Goal: Entertainment & Leisure: Consume media (video, audio)

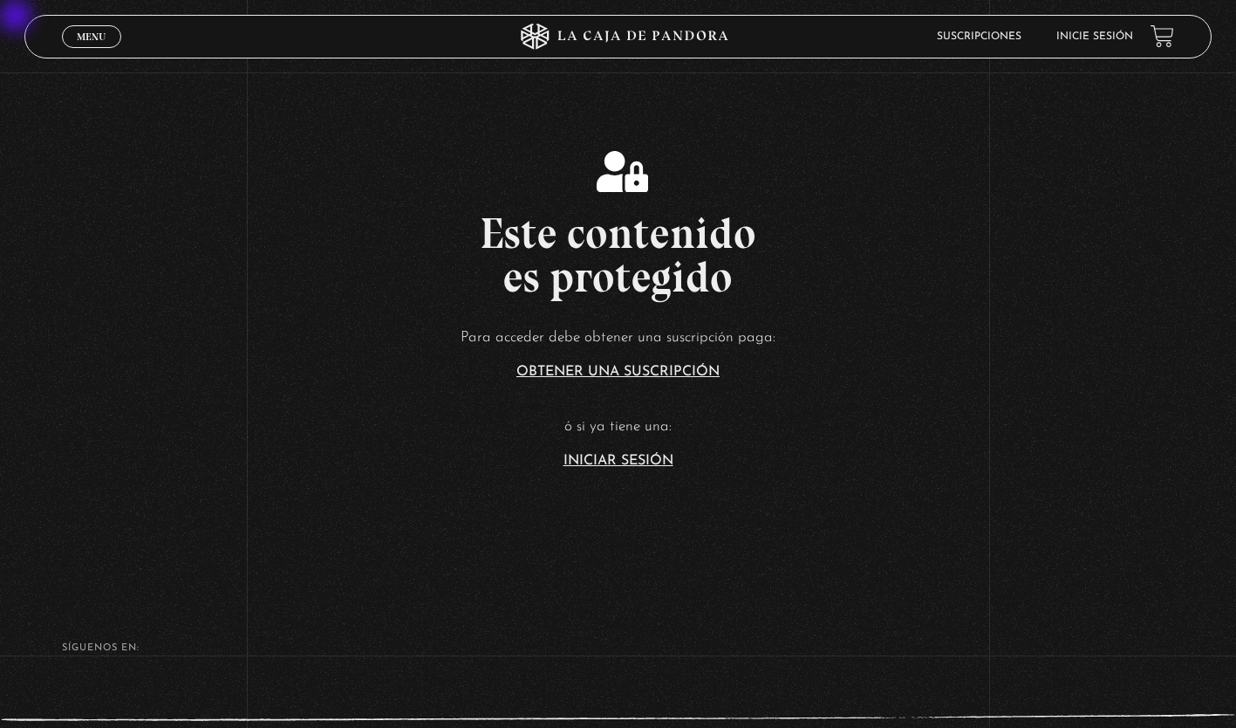
click at [650, 329] on link "Iniciar Sesión" at bounding box center [619, 461] width 110 height 14
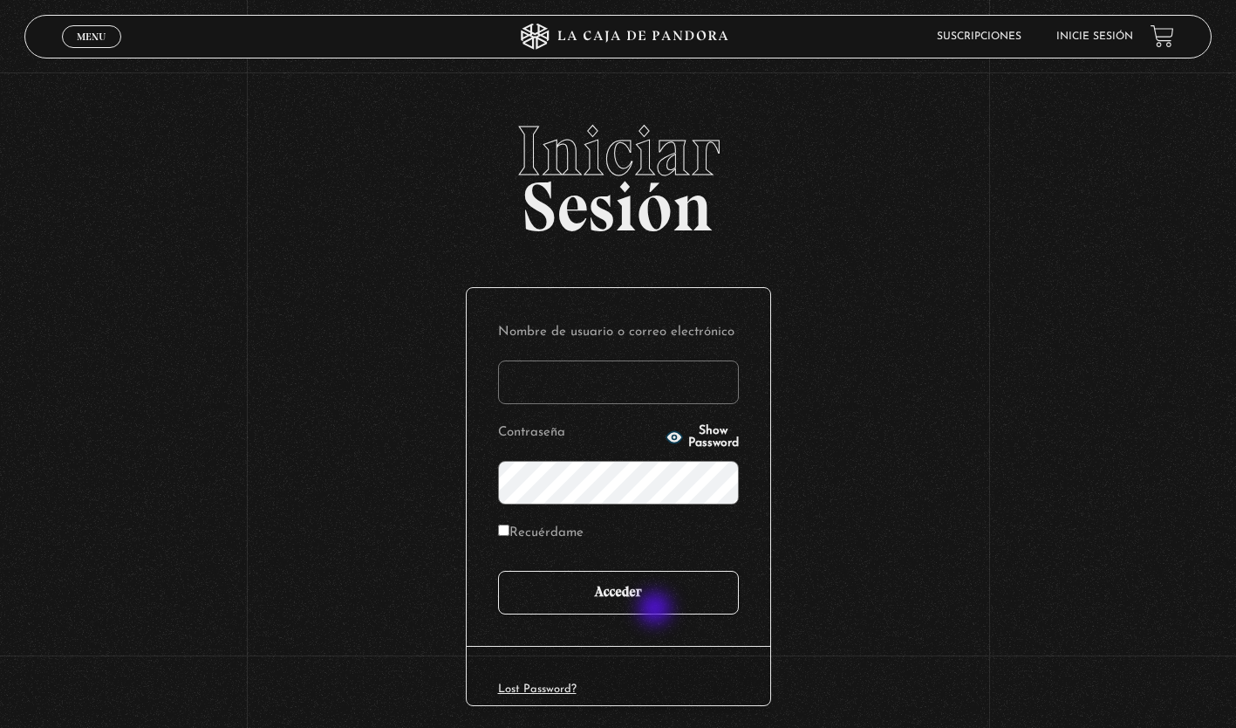
type input "mateobecerra15@gmail.com"
click at [657, 610] on input "Acceder" at bounding box center [618, 593] width 241 height 44
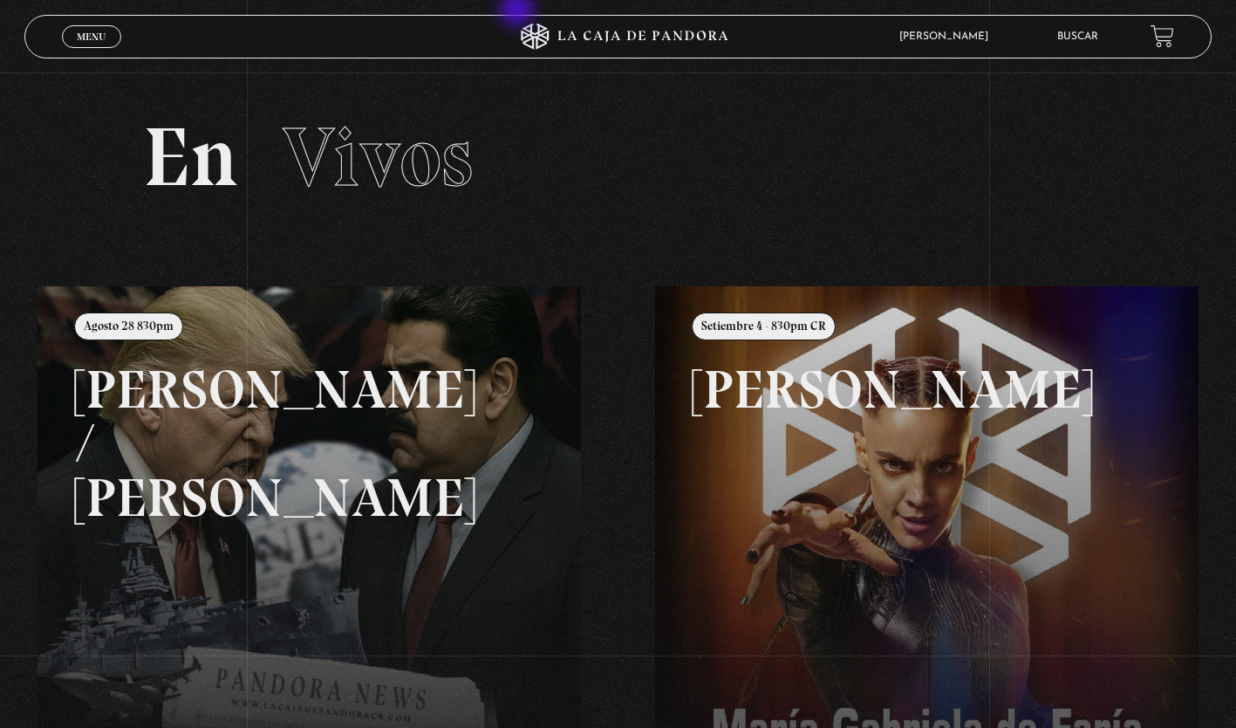
click at [519, 11] on div "ingresar al sitio Ver Video Más Información Solicitar Por favor coloque su disp…" at bounding box center [618, 557] width 1236 height 1114
click at [100, 37] on span "Menu" at bounding box center [91, 36] width 29 height 10
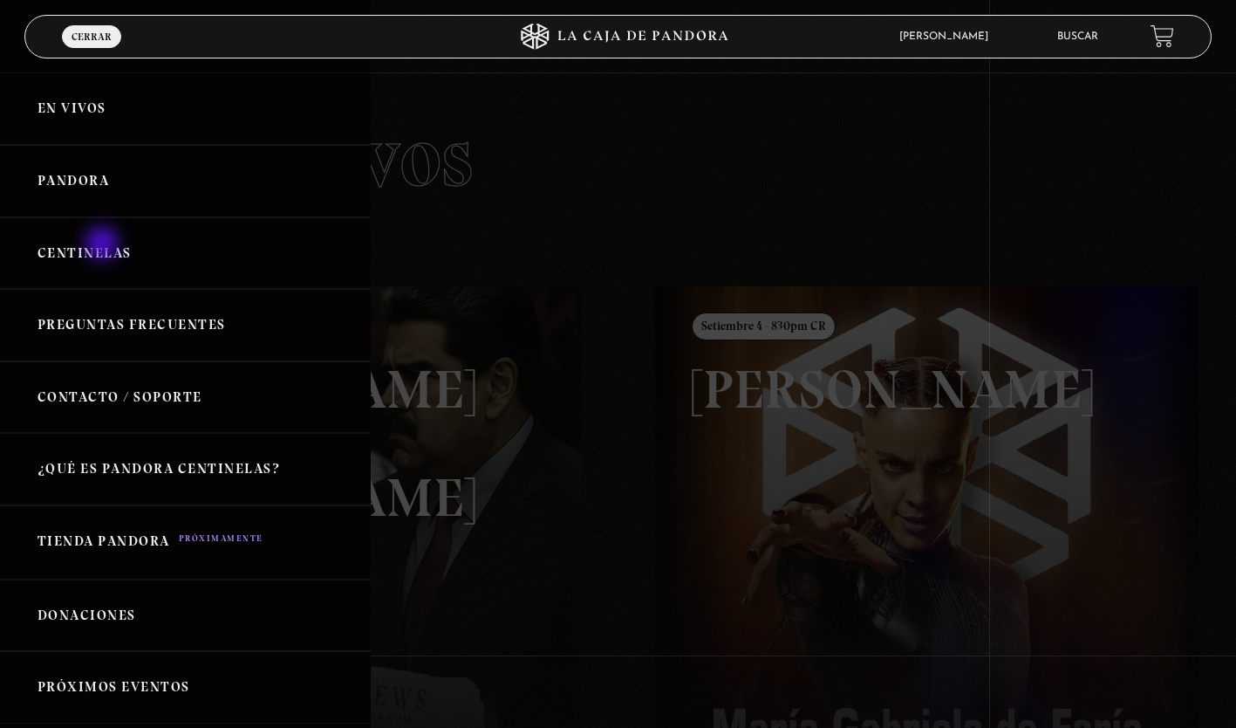
click at [104, 245] on link "Centinelas" at bounding box center [185, 253] width 371 height 72
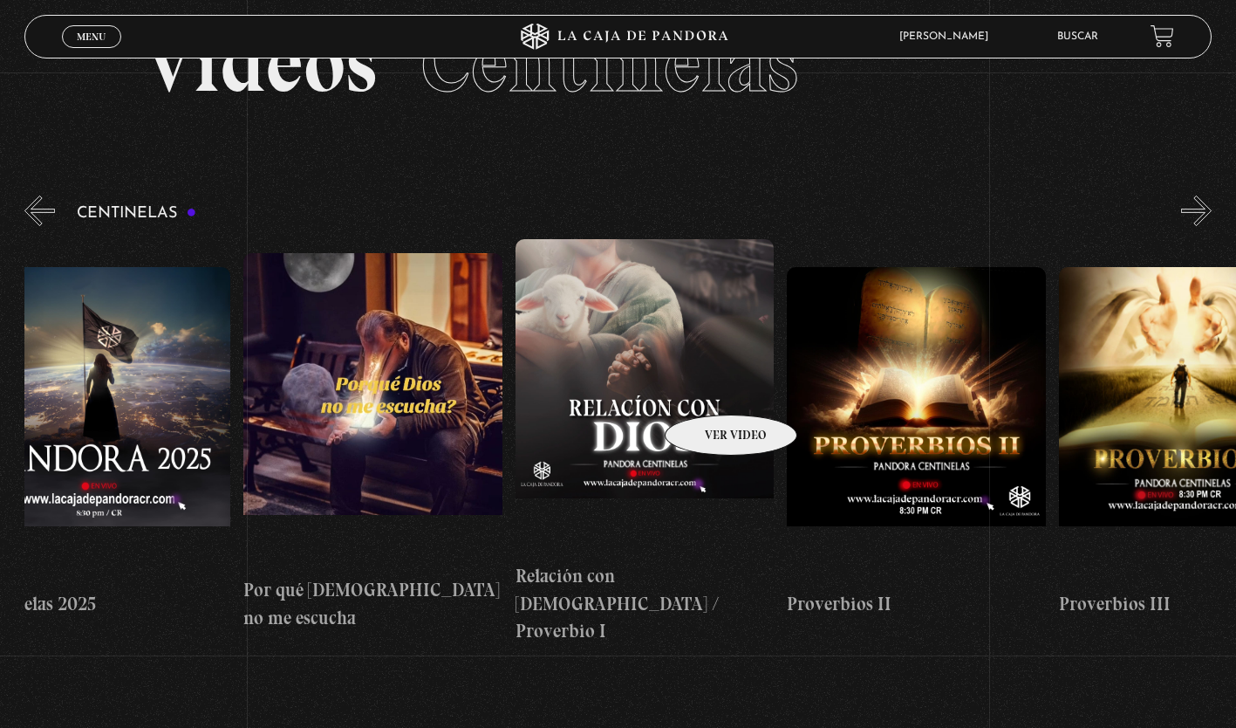
scroll to position [0, 326]
click at [720, 360] on figure at bounding box center [644, 396] width 259 height 314
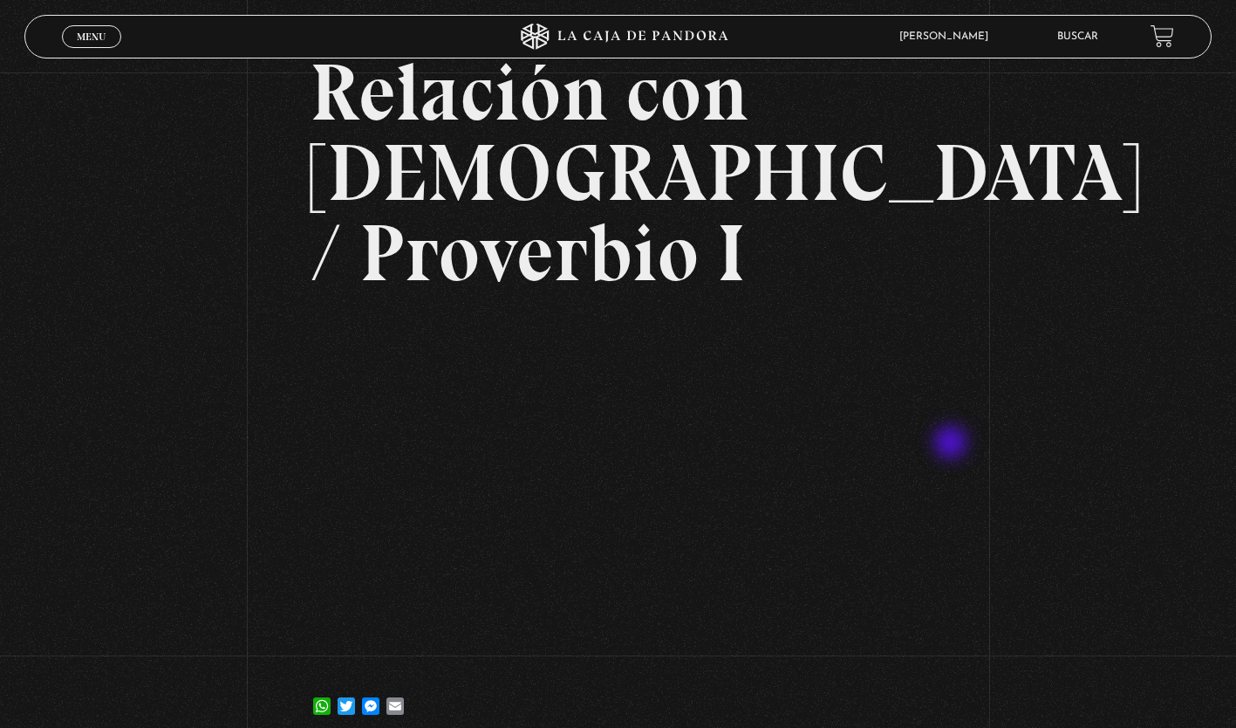
scroll to position [133, 0]
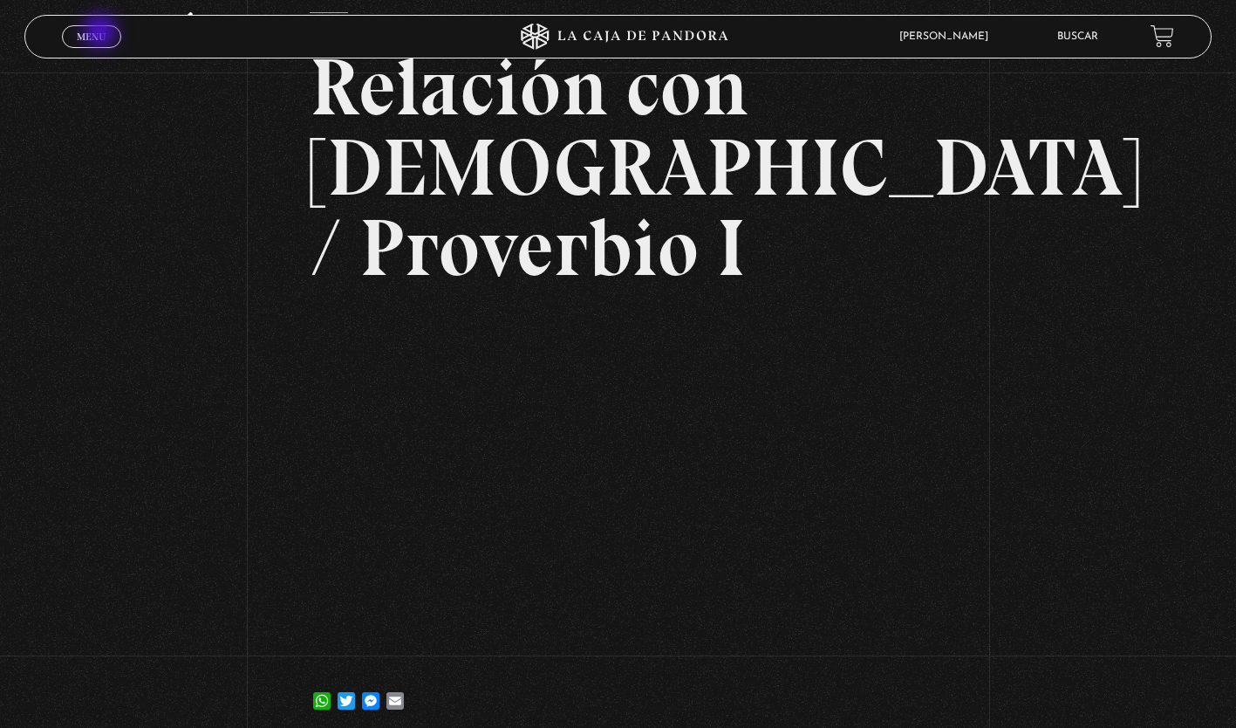
click at [102, 33] on span "Menu" at bounding box center [91, 36] width 29 height 10
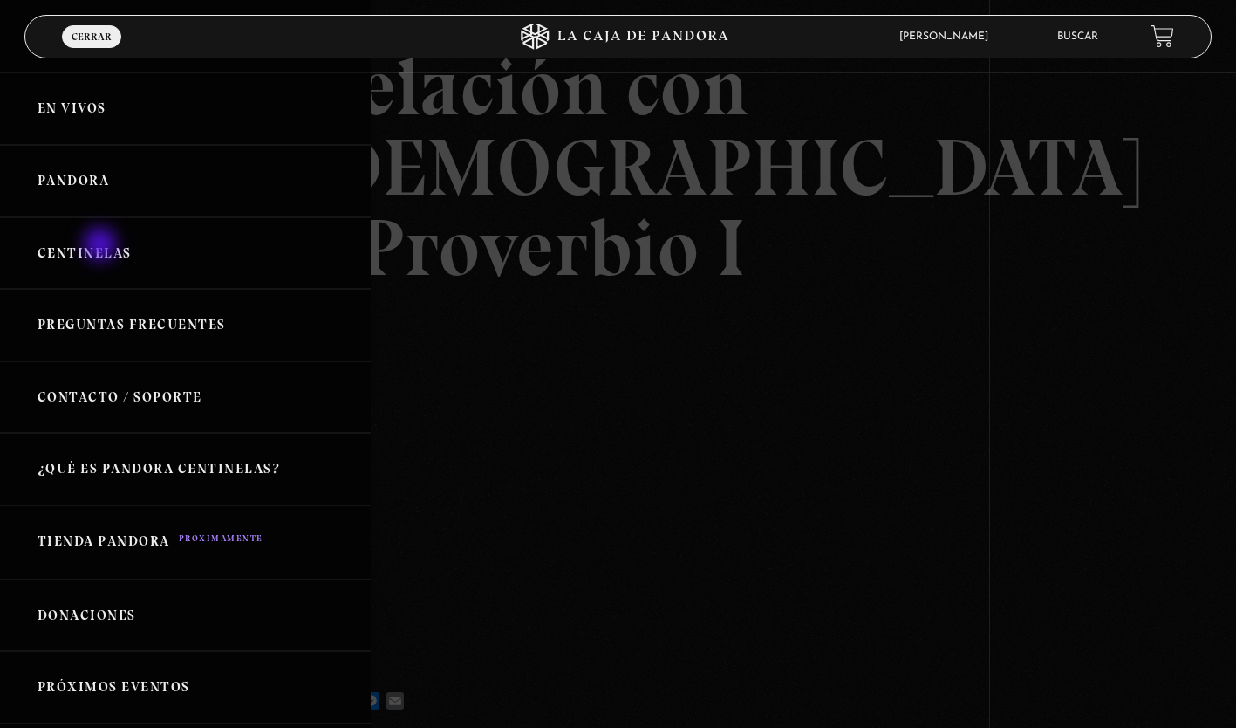
click at [102, 246] on link "Centinelas" at bounding box center [185, 253] width 371 height 72
